Goal: Transaction & Acquisition: Purchase product/service

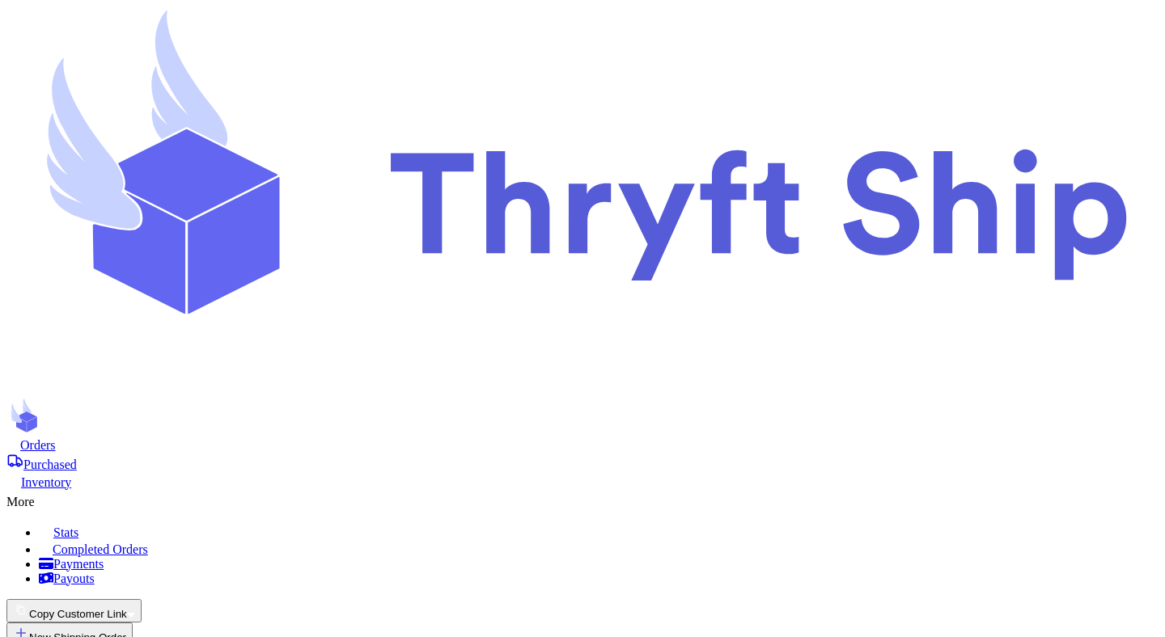
scroll to position [340, 0]
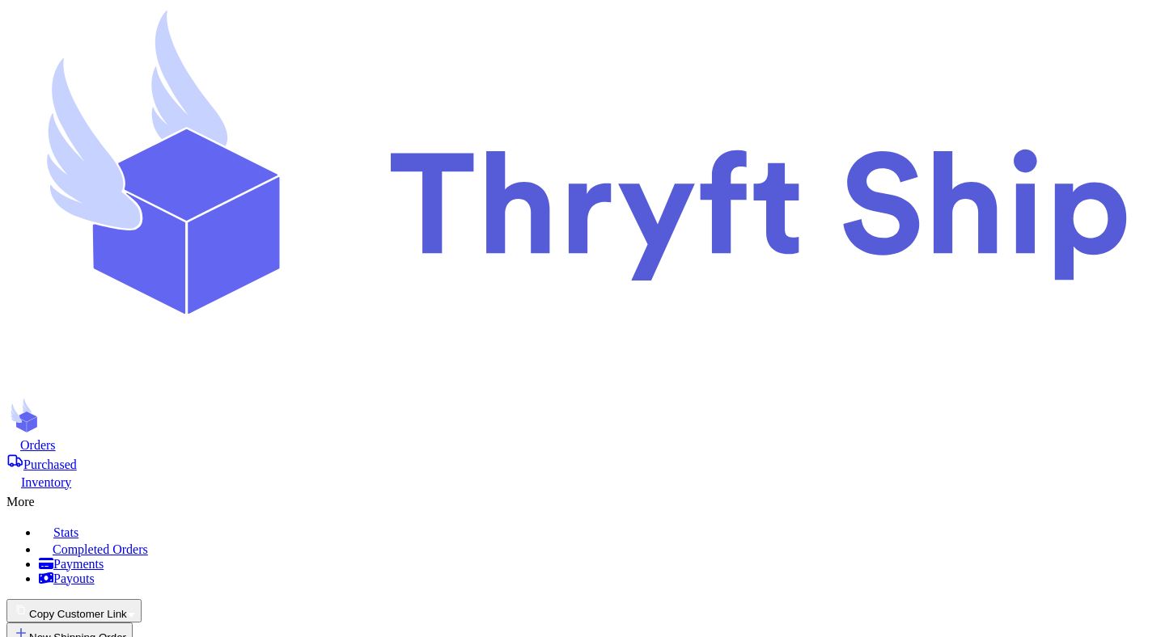
checkbox input "true"
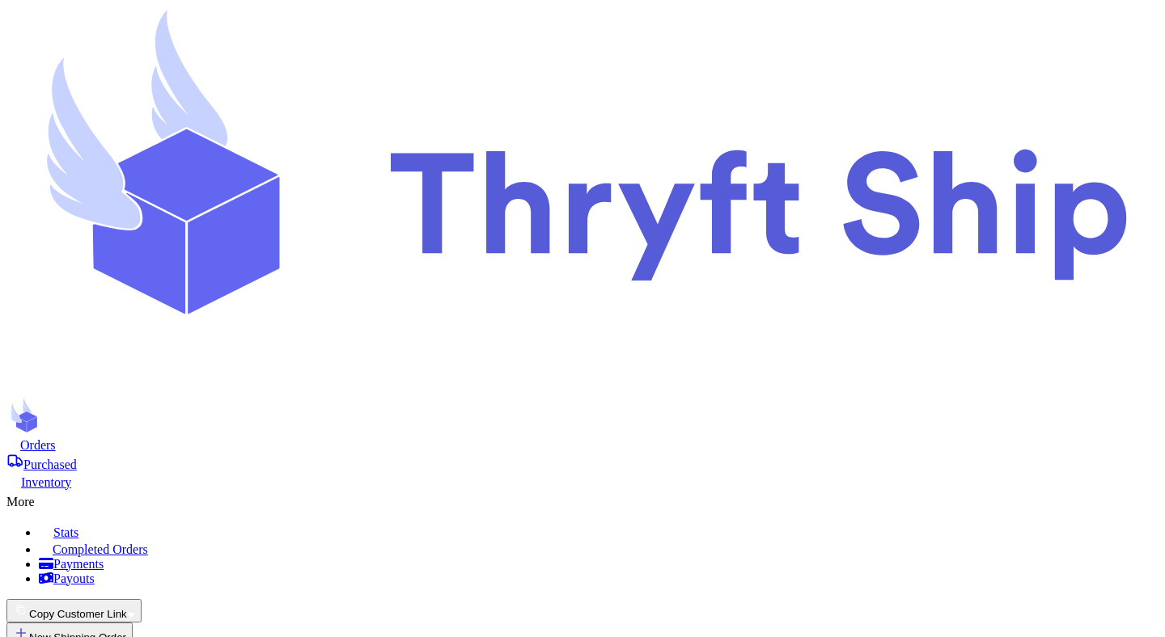
scroll to position [1367, 0]
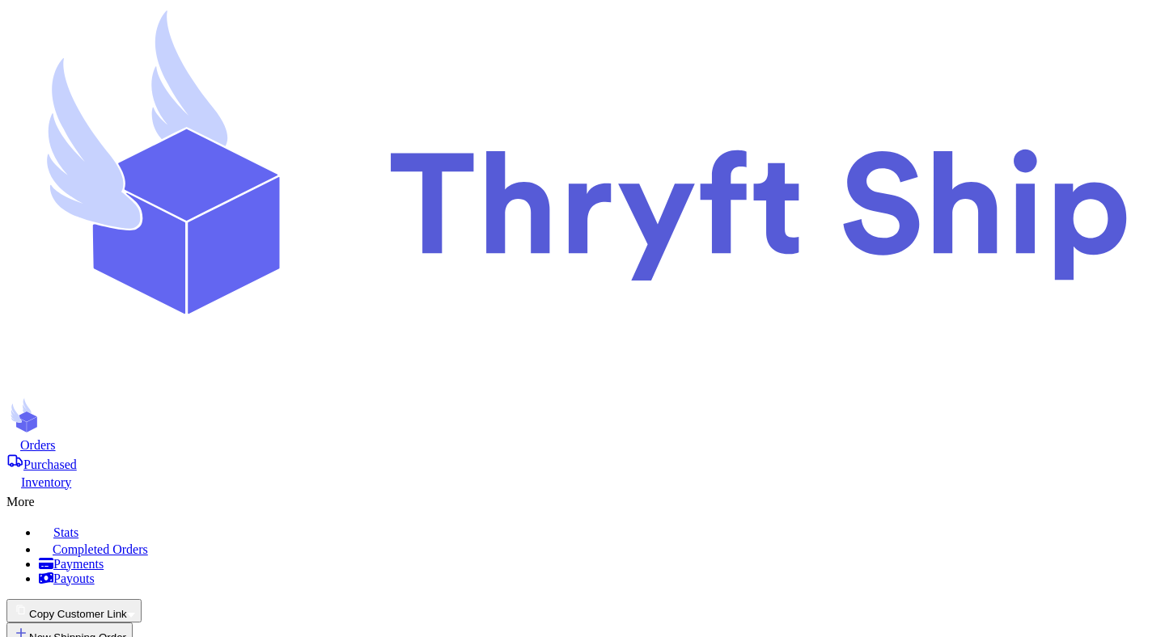
checkbox input "true"
